Goal: Use online tool/utility: Utilize a website feature to perform a specific function

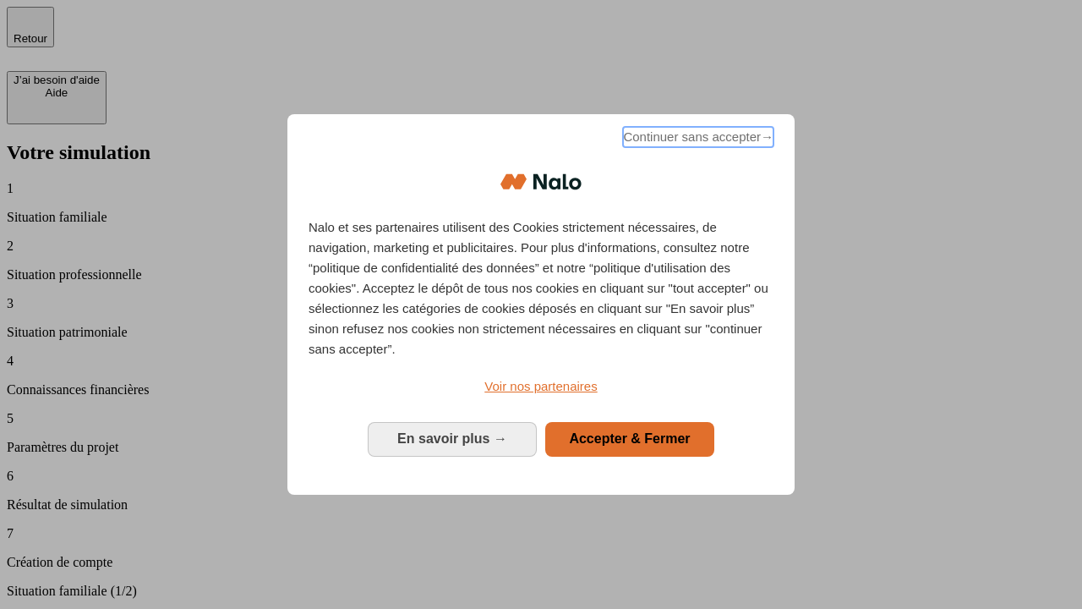
click at [697, 140] on span "Continuer sans accepter →" at bounding box center [698, 137] width 151 height 20
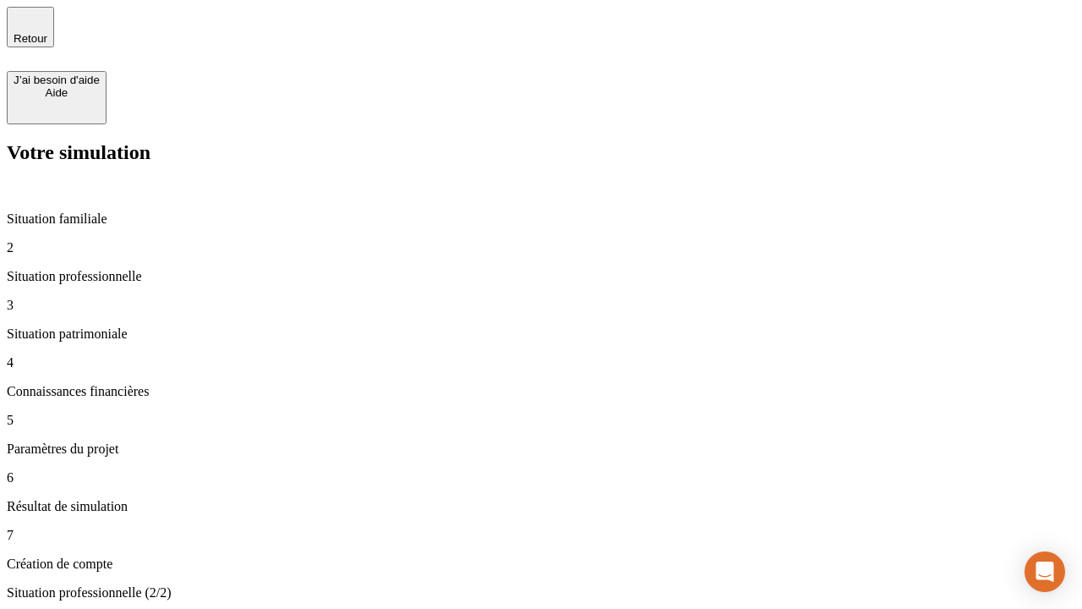
type input "70 000"
type input "1 000"
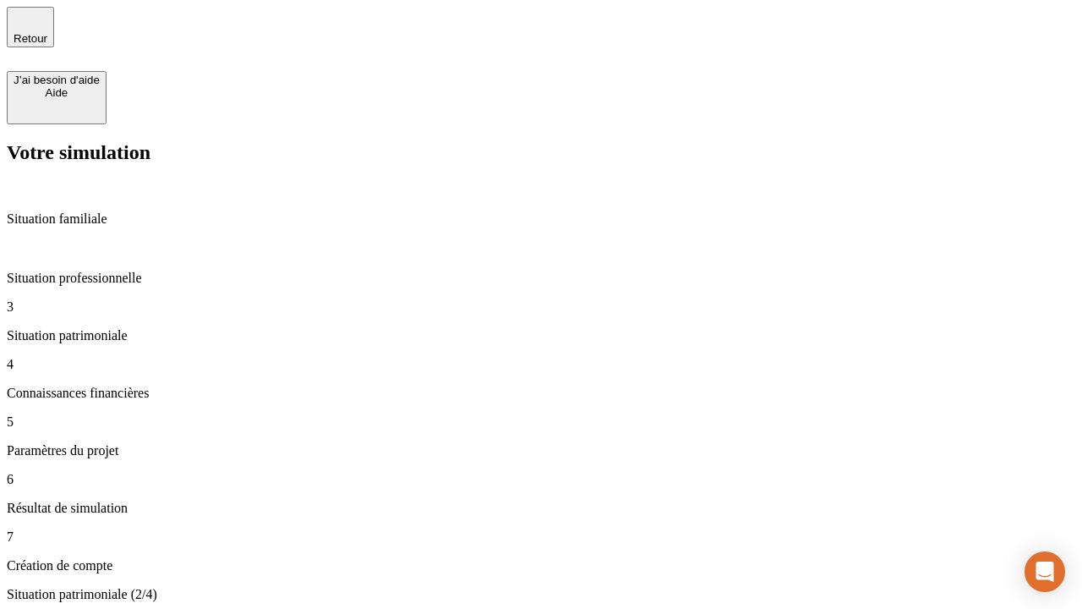
type input "800"
type input "6"
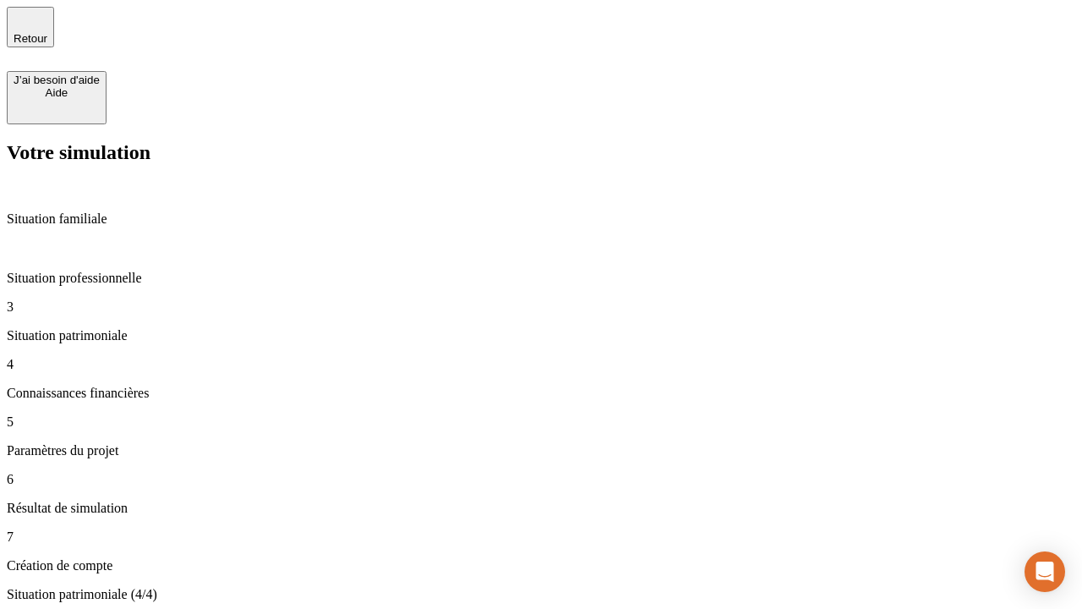
type input "400"
type input "3"
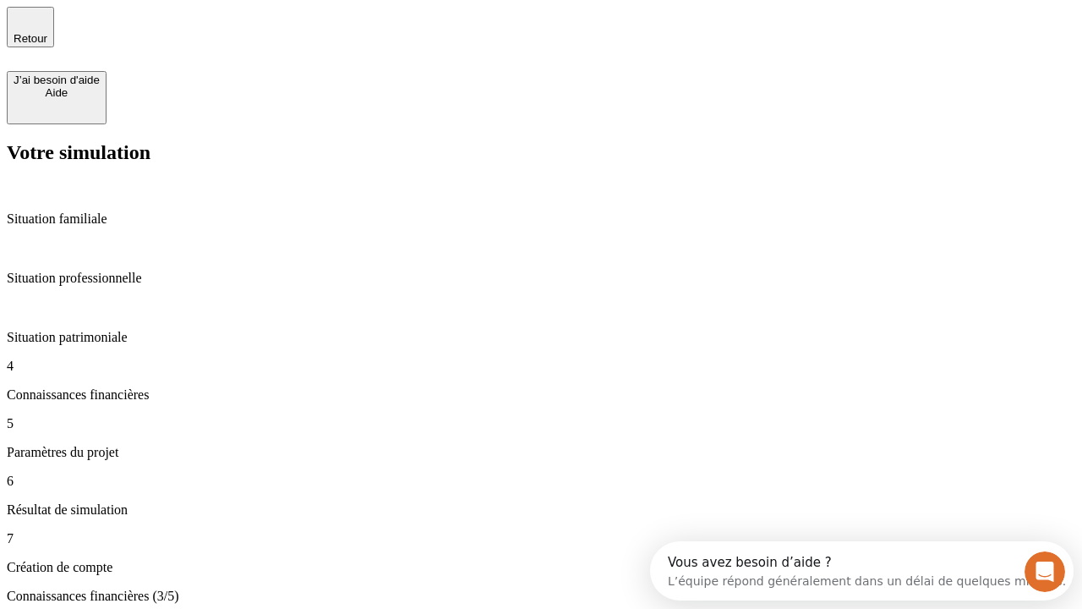
scroll to position [15, 0]
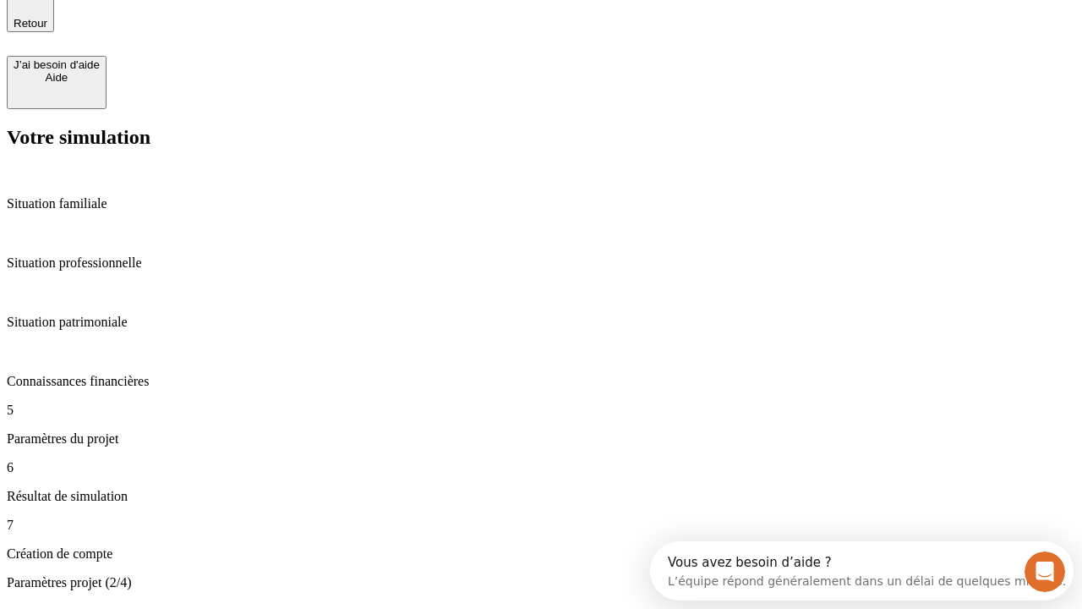
type input "35"
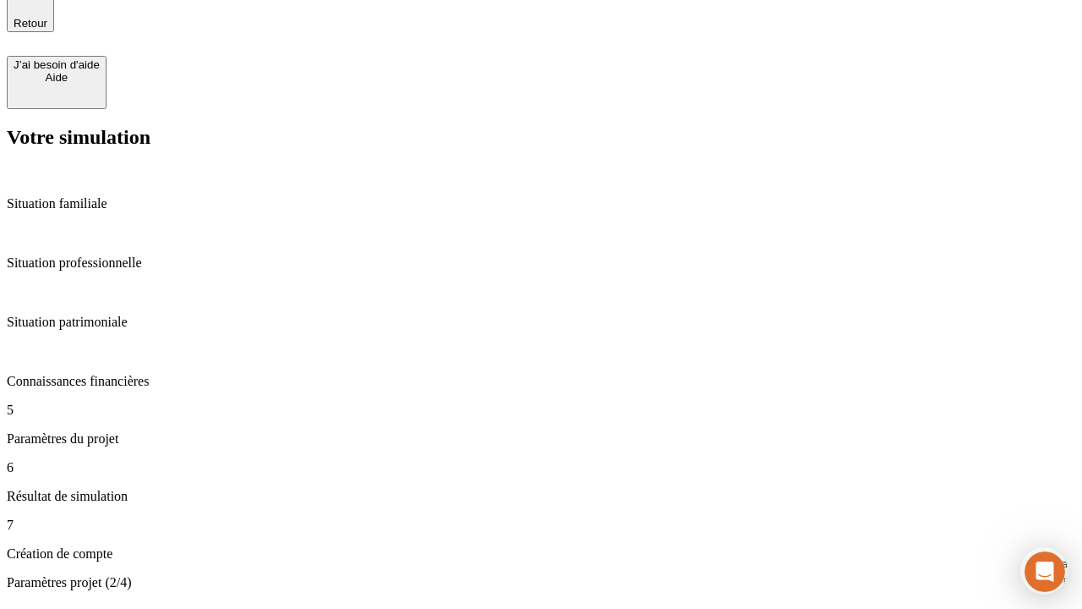
type input "500"
type input "640"
